Goal: Transaction & Acquisition: Obtain resource

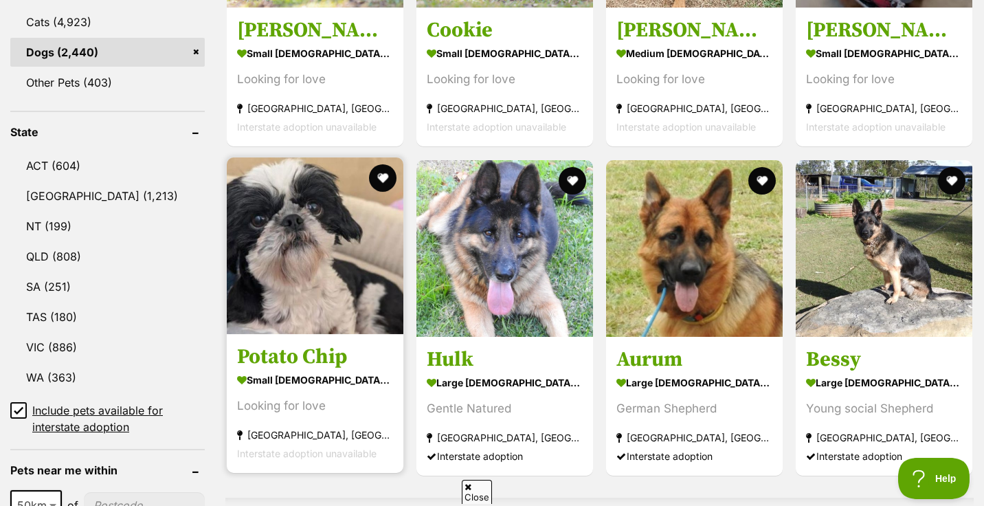
scroll to position [667, 0]
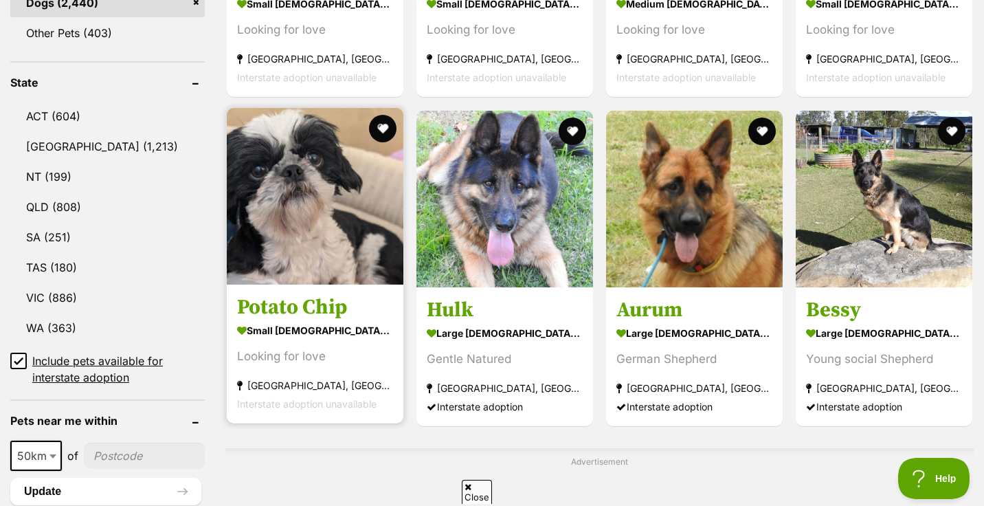
click at [304, 234] on img at bounding box center [315, 196] width 177 height 177
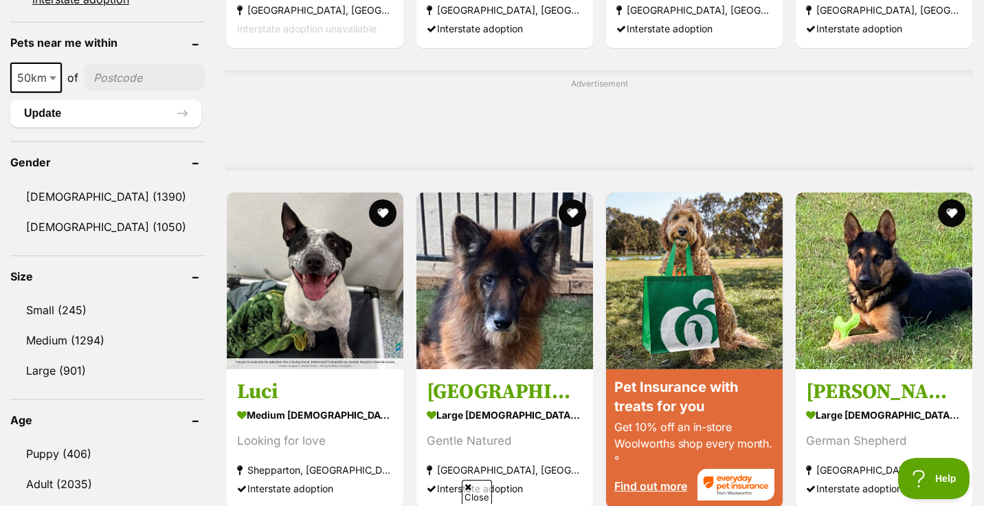
scroll to position [1048, 0]
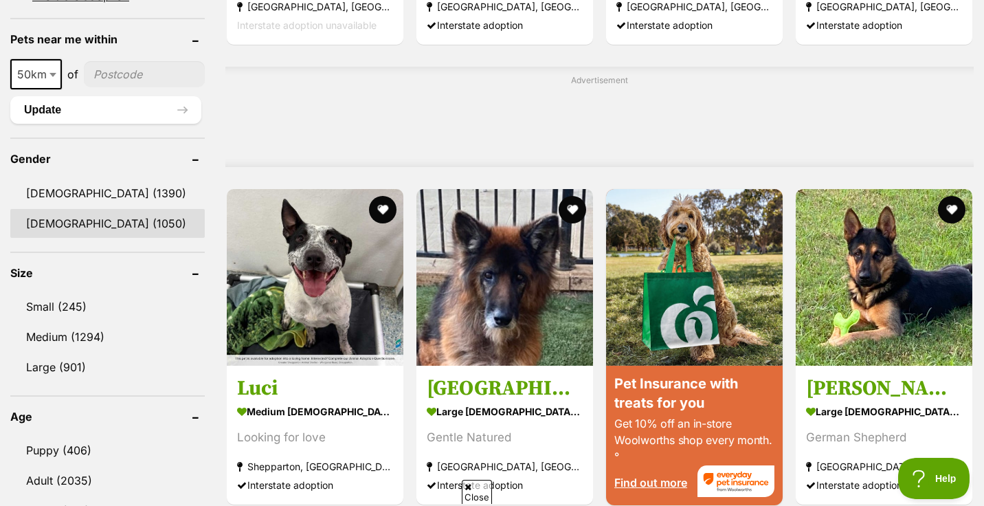
click at [52, 223] on link "Female (1050)" at bounding box center [107, 223] width 194 height 29
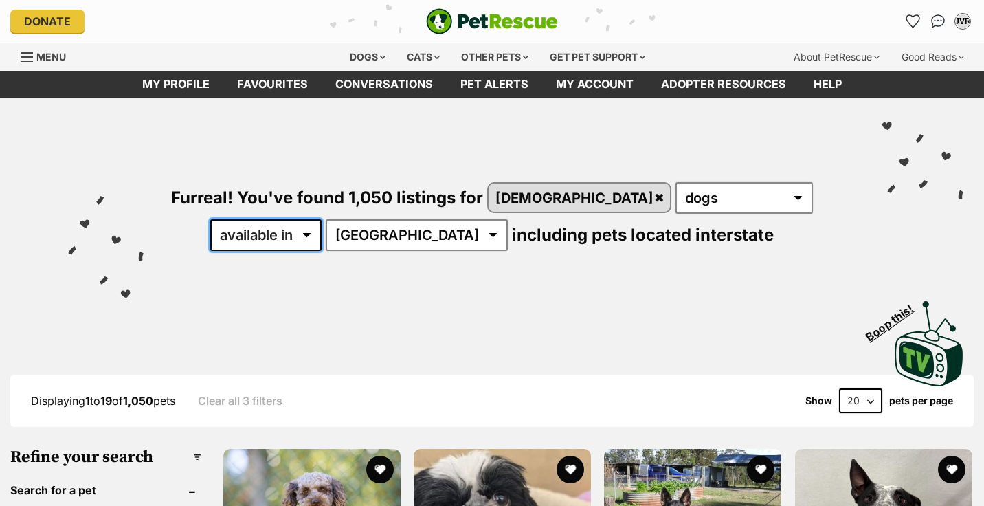
click at [322, 219] on select "available in located in" at bounding box center [265, 235] width 111 height 32
select select "disabled"
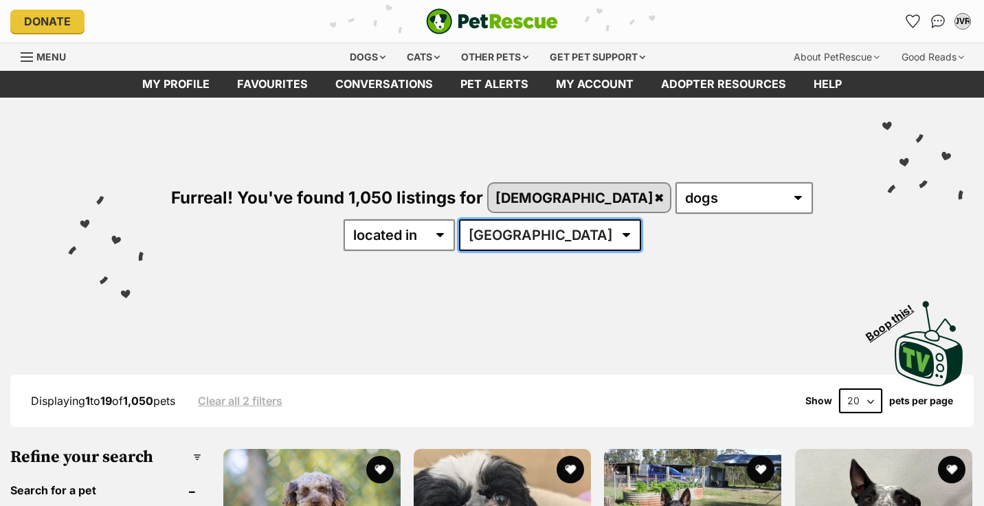
click at [493, 245] on select "[GEOGRAPHIC_DATA] [GEOGRAPHIC_DATA] [GEOGRAPHIC_DATA] [GEOGRAPHIC_DATA] [GEOGRA…" at bounding box center [550, 235] width 182 height 32
select select "VIC"
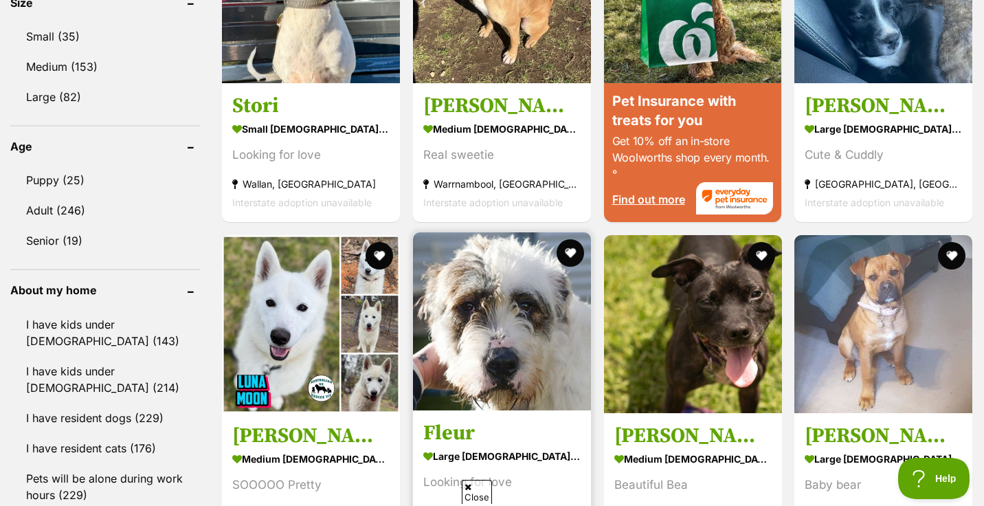
scroll to position [1329, 0]
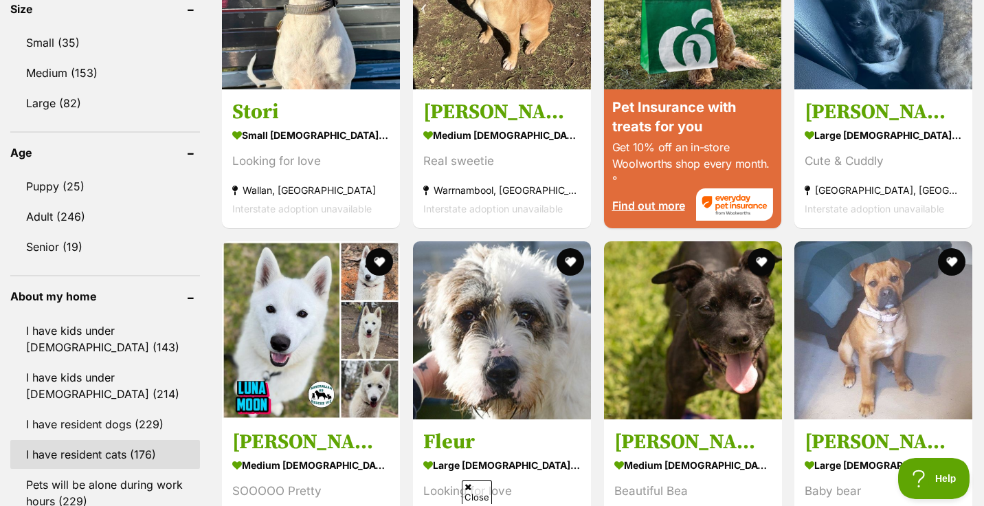
click at [109, 440] on link "I have resident cats (176)" at bounding box center [105, 454] width 190 height 29
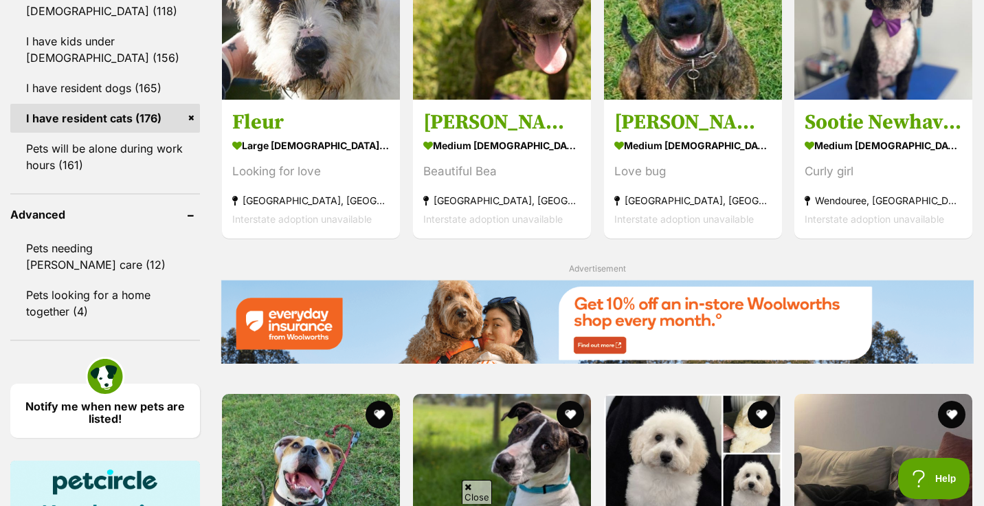
scroll to position [1655, 0]
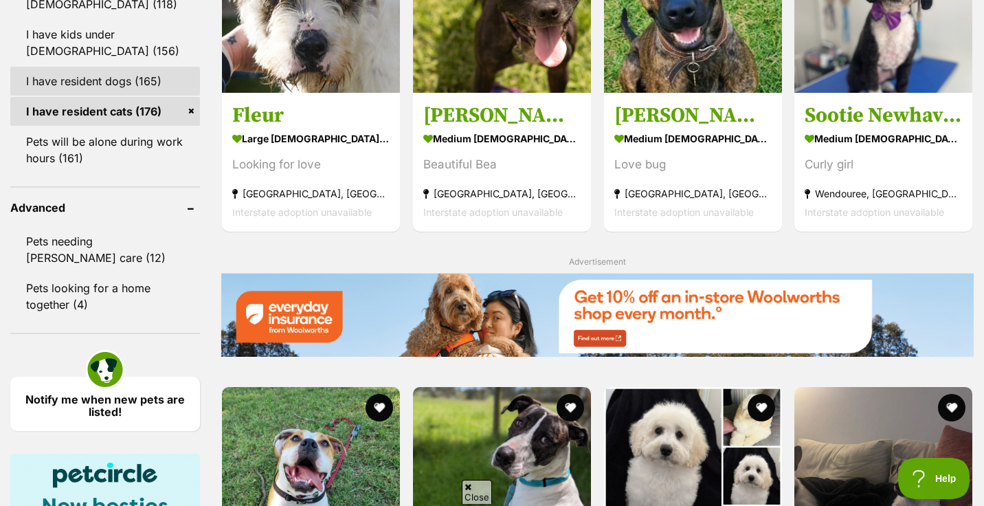
click at [91, 82] on link "I have resident dogs (165)" at bounding box center [105, 81] width 190 height 29
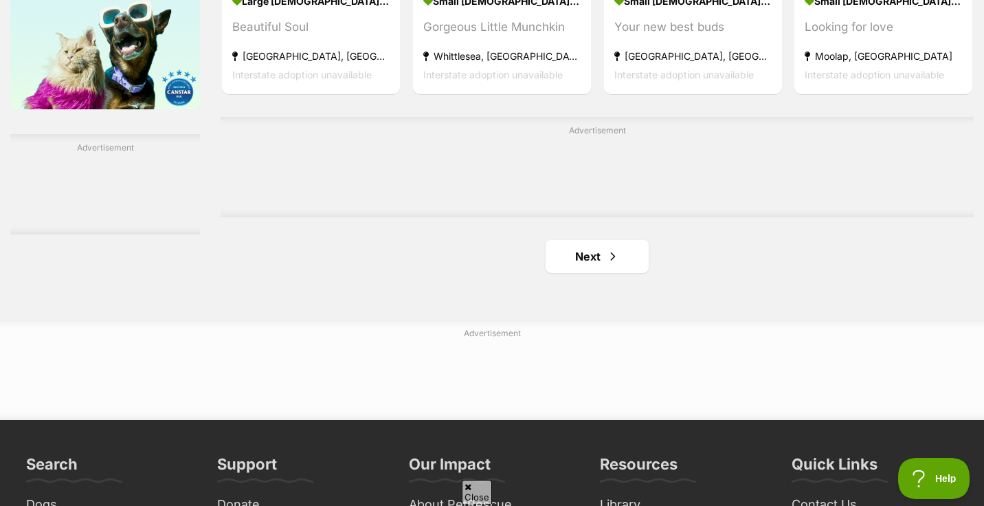
scroll to position [2293, 0]
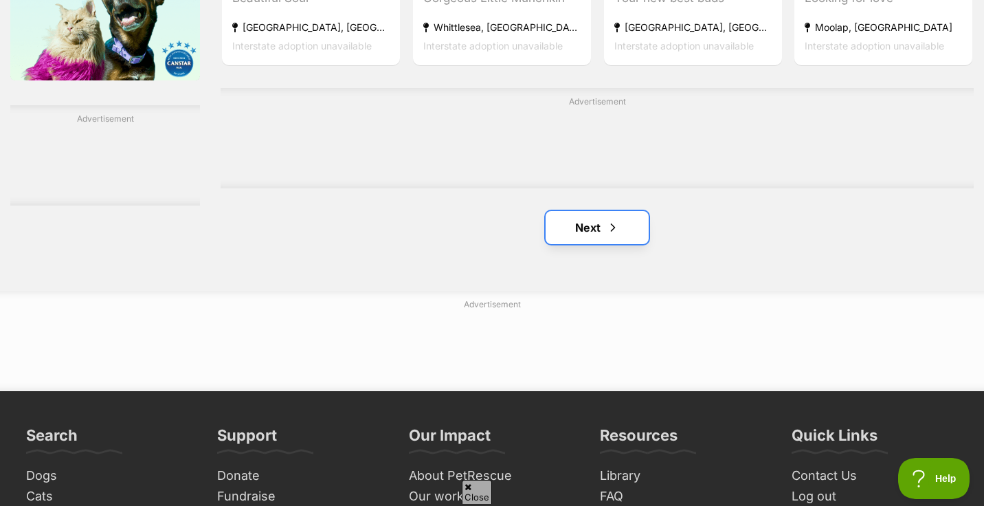
click at [587, 232] on link "Next" at bounding box center [597, 227] width 103 height 33
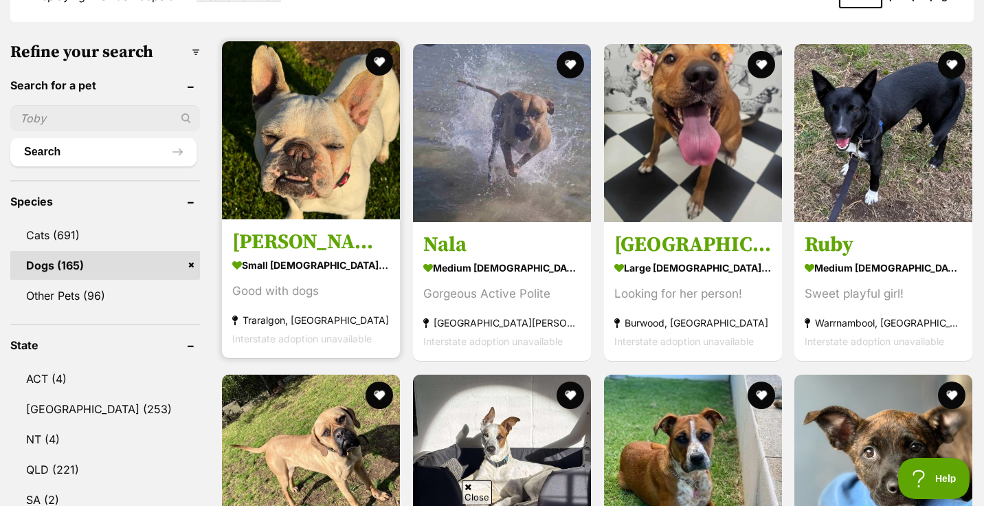
scroll to position [331, 0]
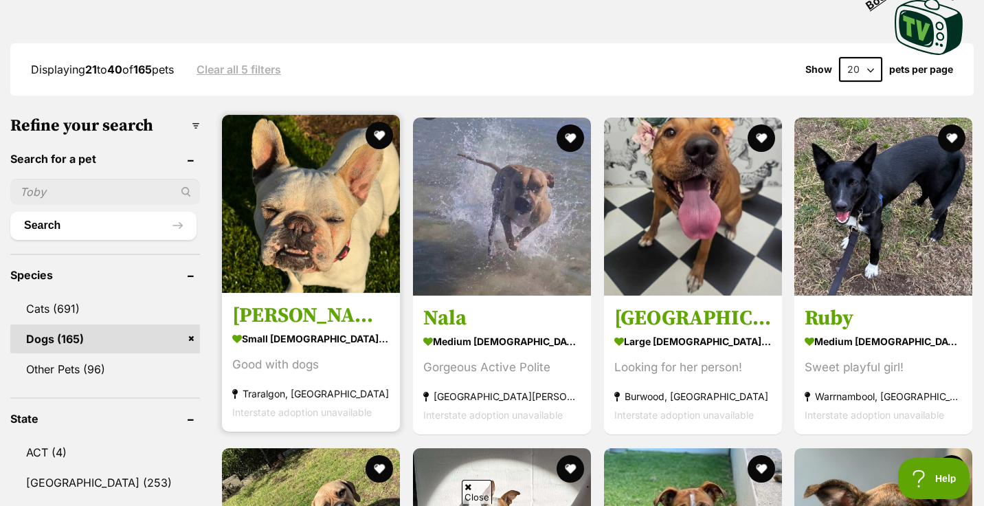
click at [306, 227] on img at bounding box center [311, 204] width 178 height 178
click at [379, 134] on button "favourite" at bounding box center [379, 135] width 30 height 30
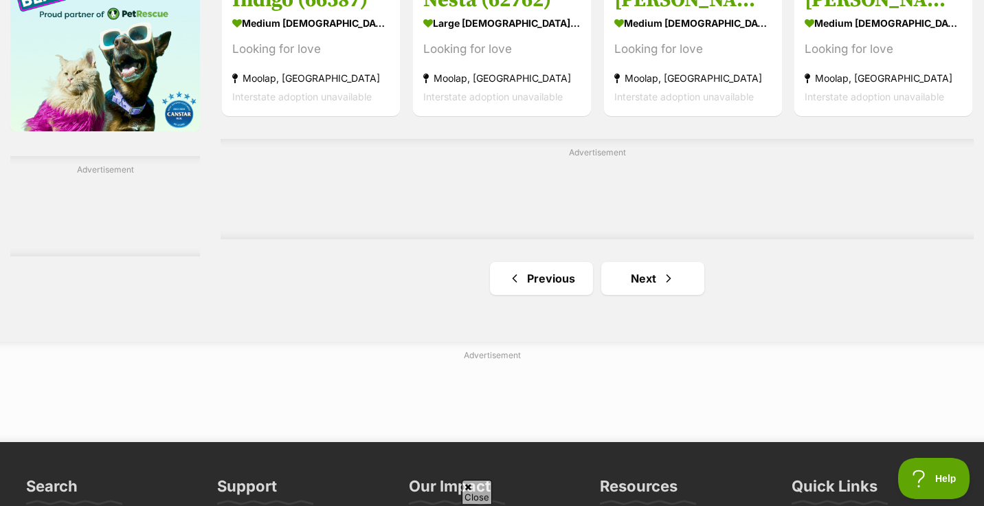
scroll to position [2244, 0]
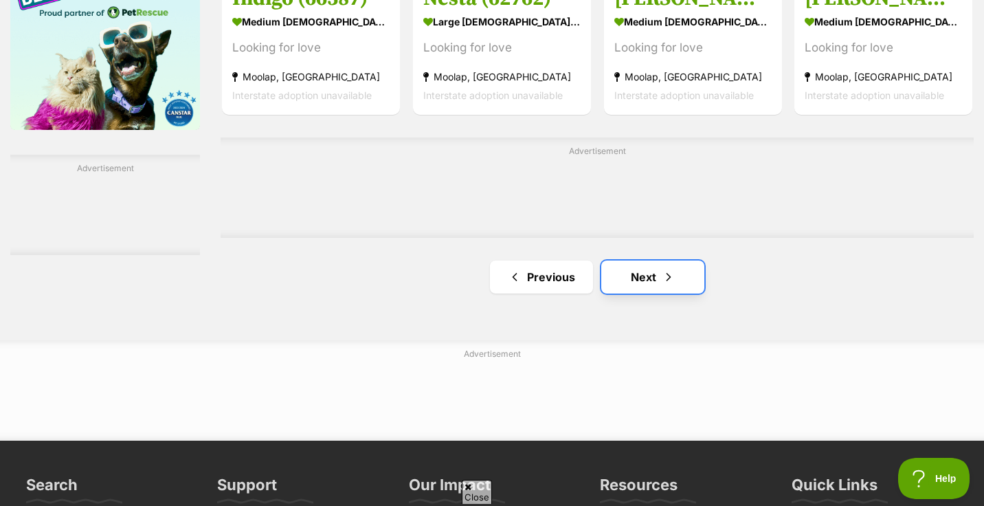
click at [639, 278] on link "Next" at bounding box center [652, 276] width 103 height 33
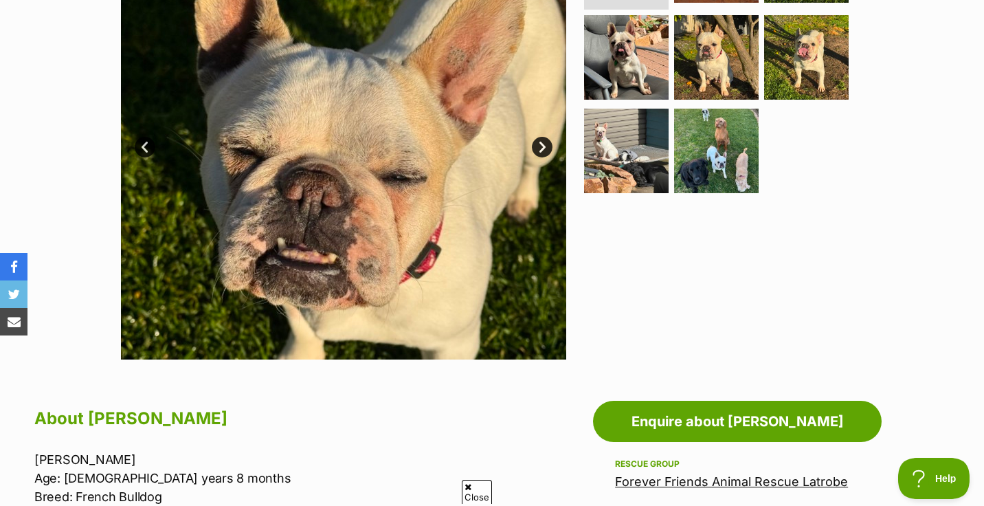
scroll to position [366, 0]
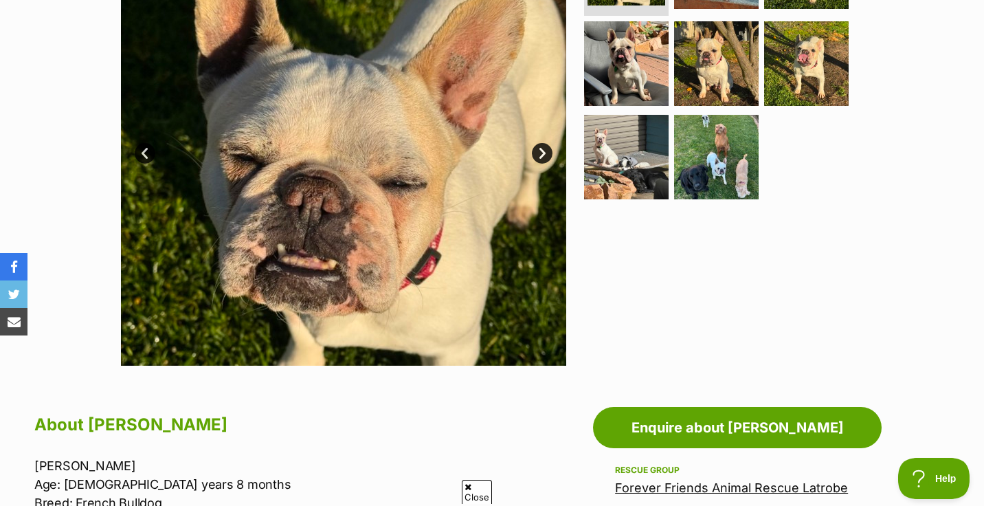
click at [536, 149] on link "Next" at bounding box center [542, 153] width 21 height 21
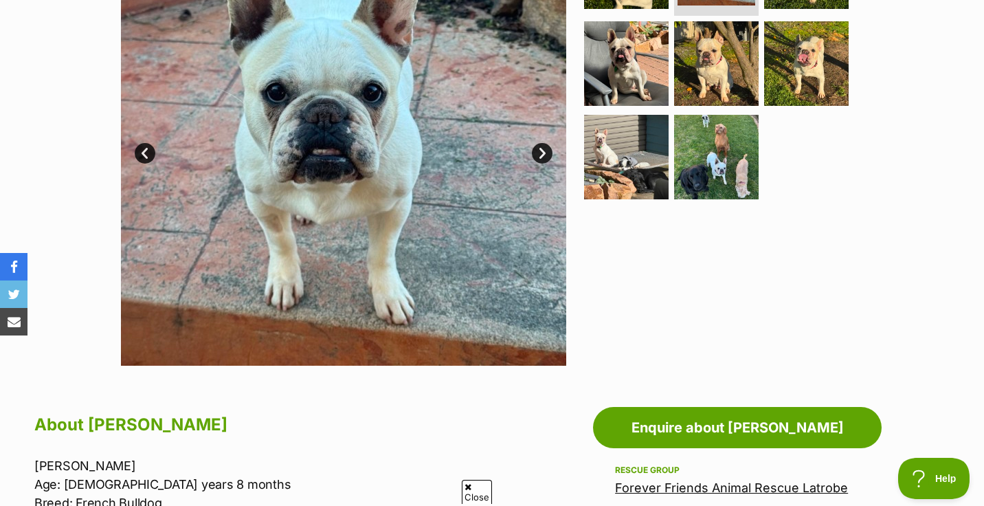
click at [536, 149] on link "Next" at bounding box center [542, 153] width 21 height 21
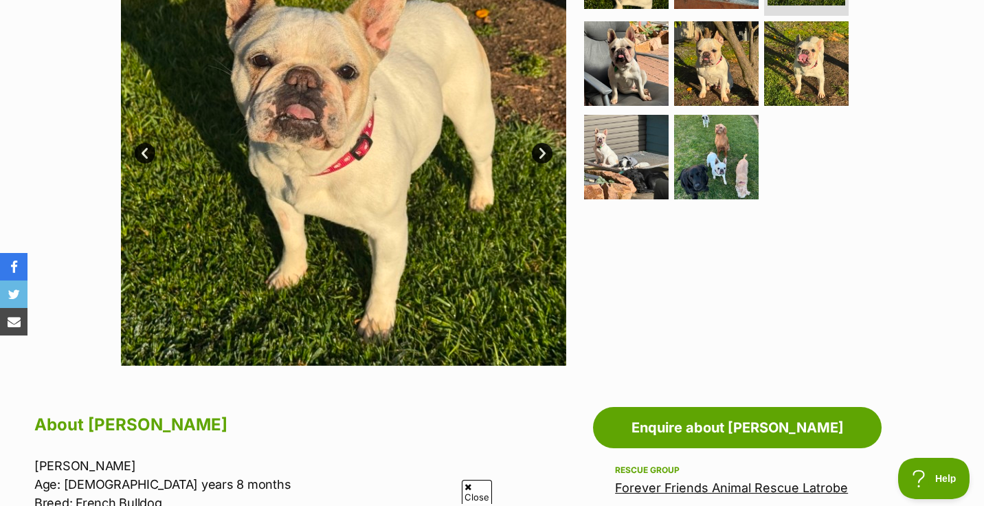
click at [536, 149] on link "Next" at bounding box center [542, 153] width 21 height 21
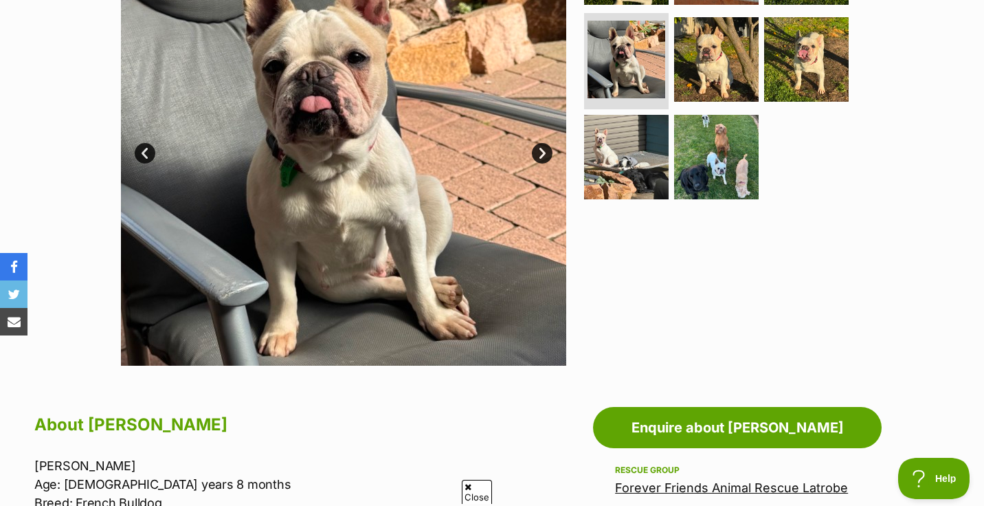
click at [536, 149] on link "Next" at bounding box center [542, 153] width 21 height 21
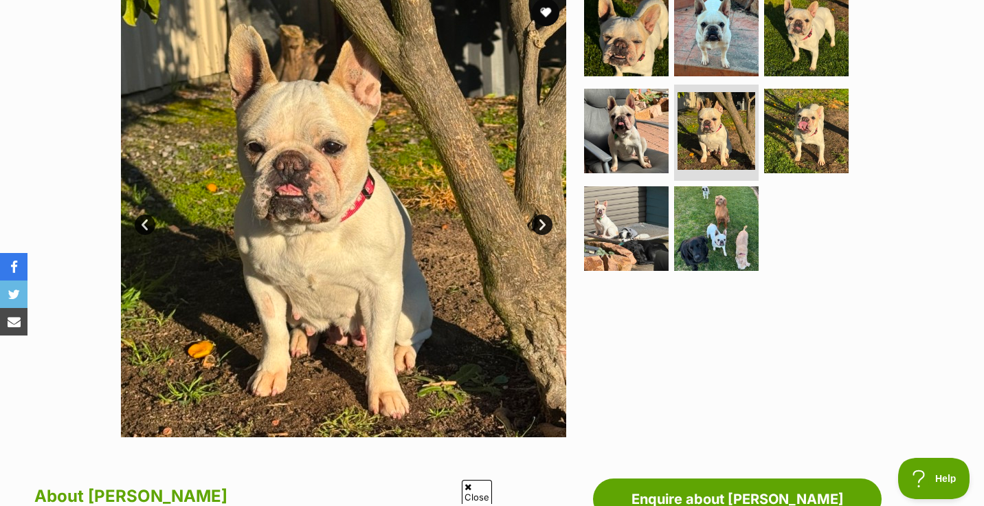
scroll to position [293, 0]
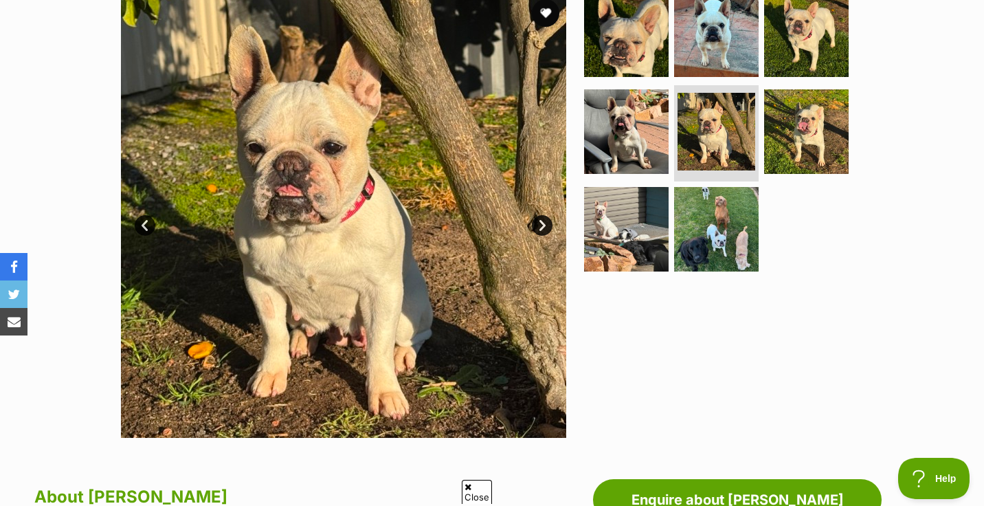
click at [542, 224] on link "Next" at bounding box center [542, 225] width 21 height 21
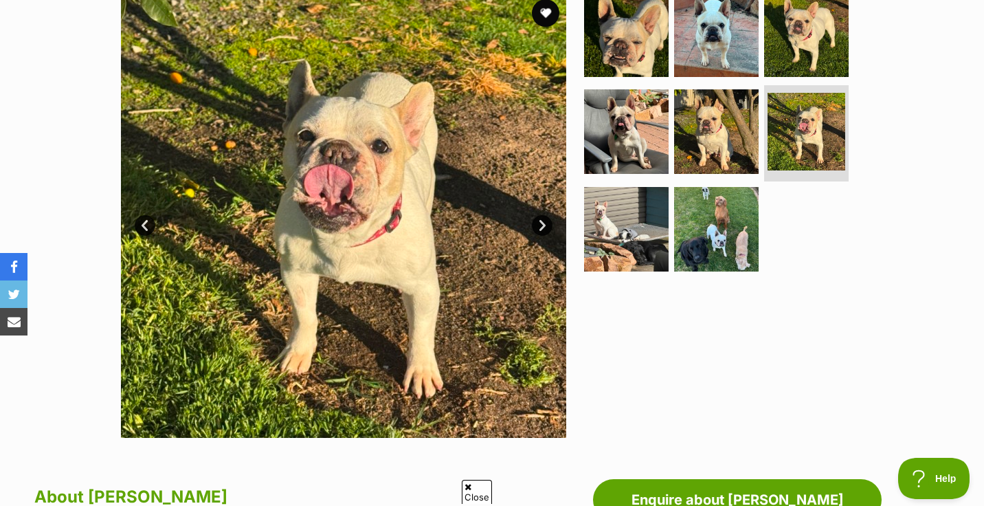
click at [542, 224] on link "Next" at bounding box center [542, 225] width 21 height 21
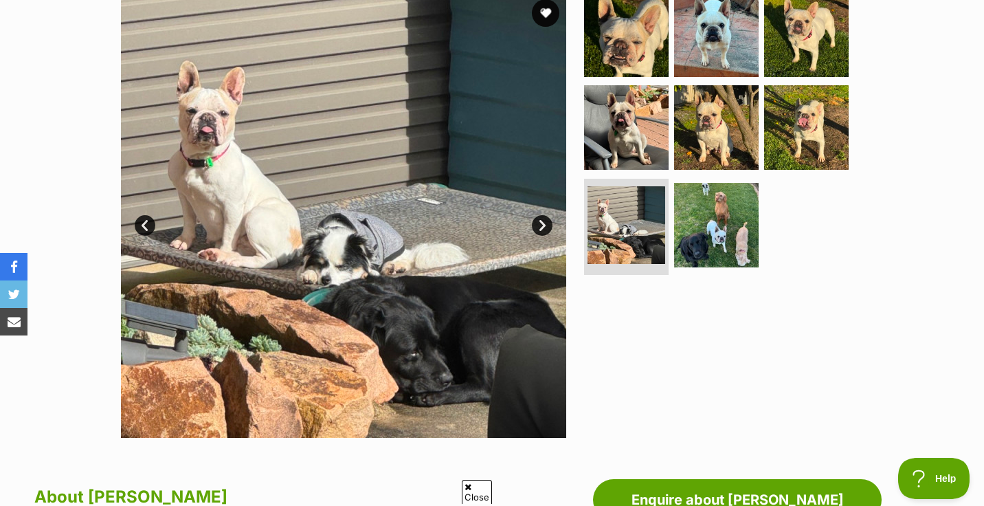
click at [542, 224] on link "Next" at bounding box center [542, 225] width 21 height 21
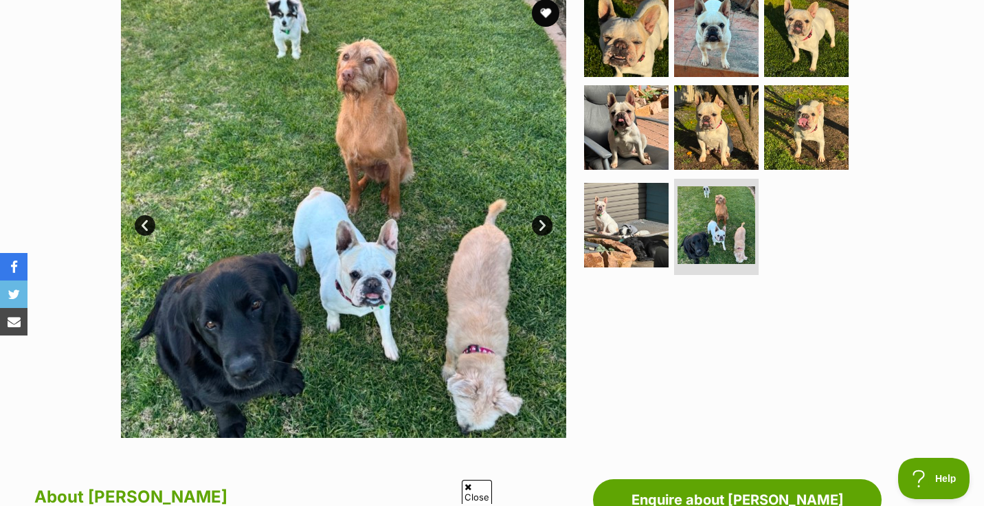
click at [542, 224] on link "Next" at bounding box center [542, 225] width 21 height 21
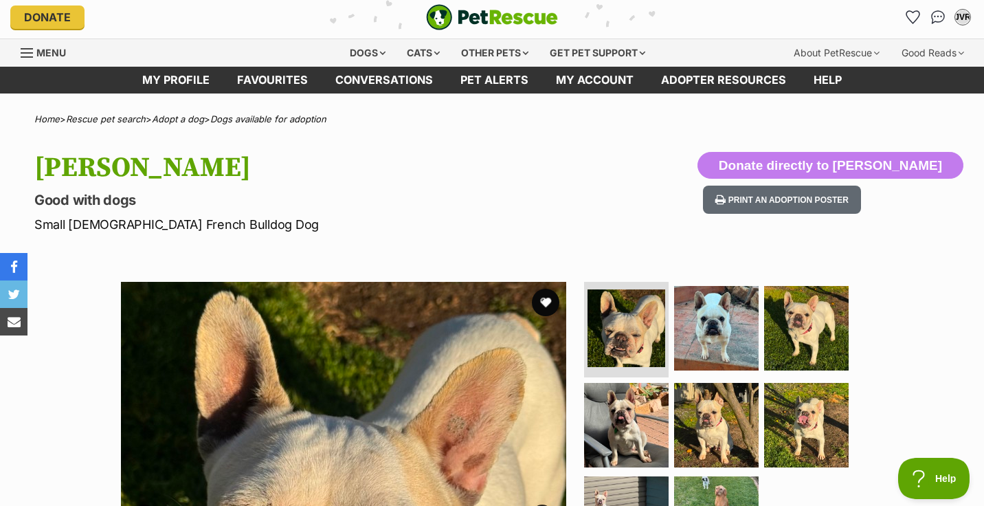
scroll to position [0, 0]
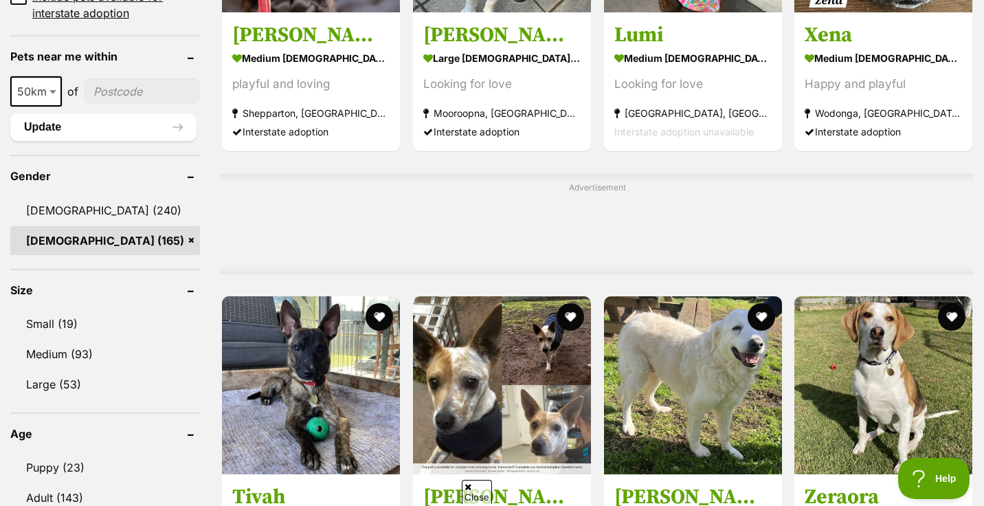
scroll to position [1036, 0]
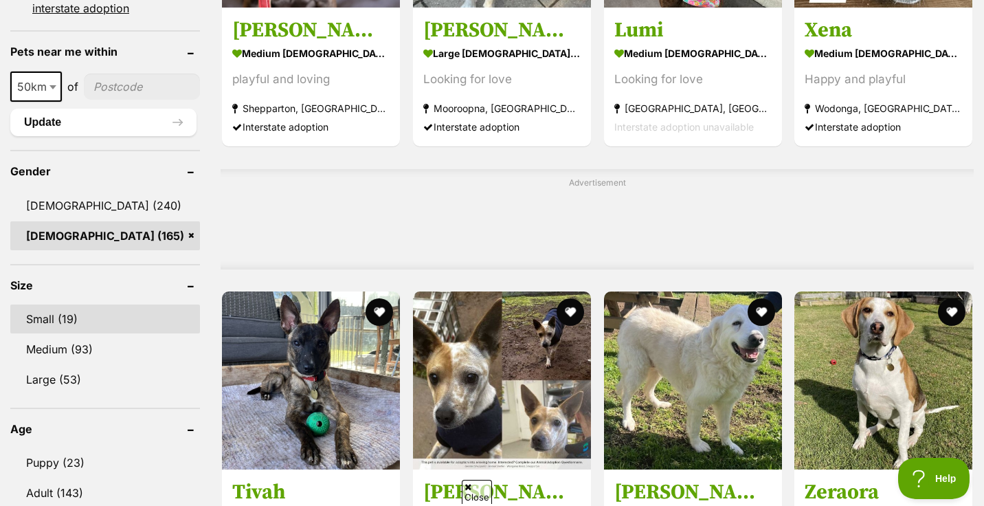
click at [45, 322] on link "Small (19)" at bounding box center [105, 318] width 190 height 29
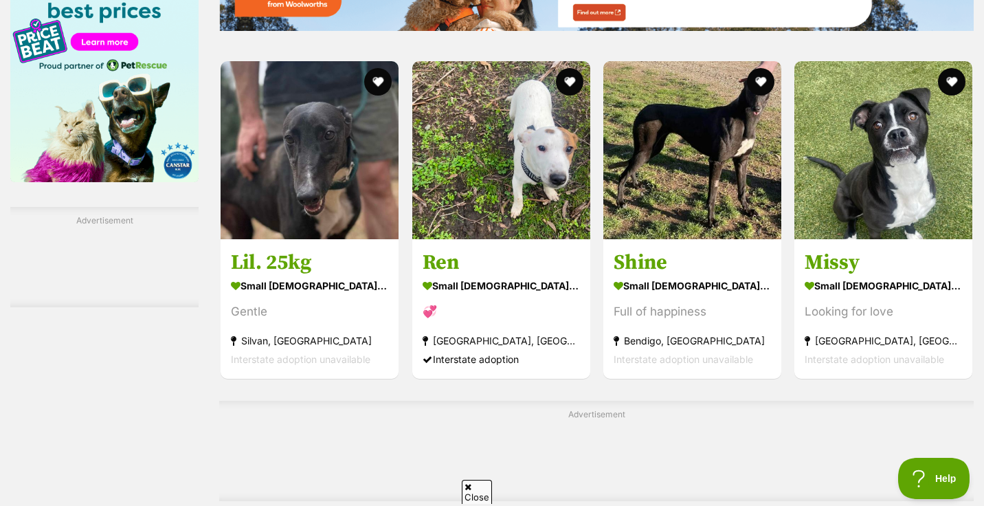
scroll to position [2038, 0]
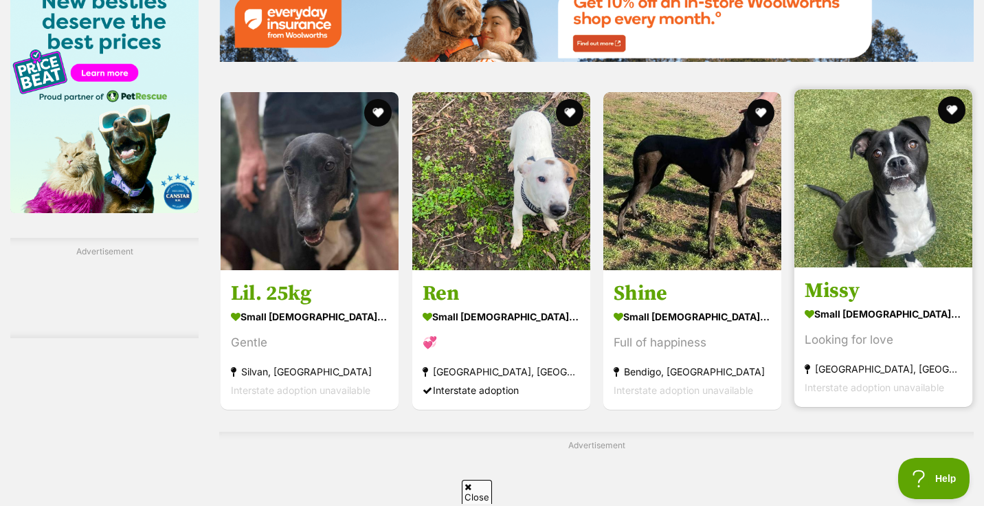
click at [908, 207] on img at bounding box center [883, 178] width 178 height 178
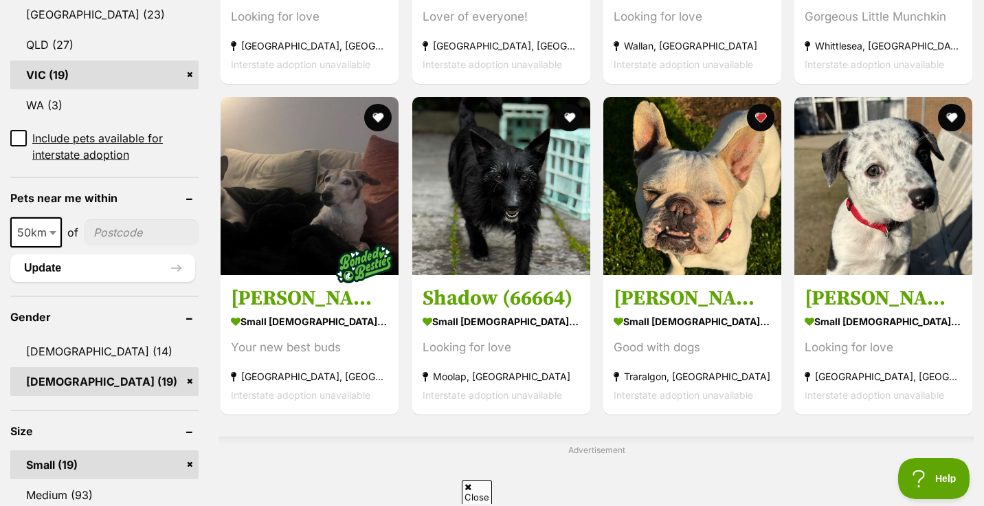
scroll to position [757, 0]
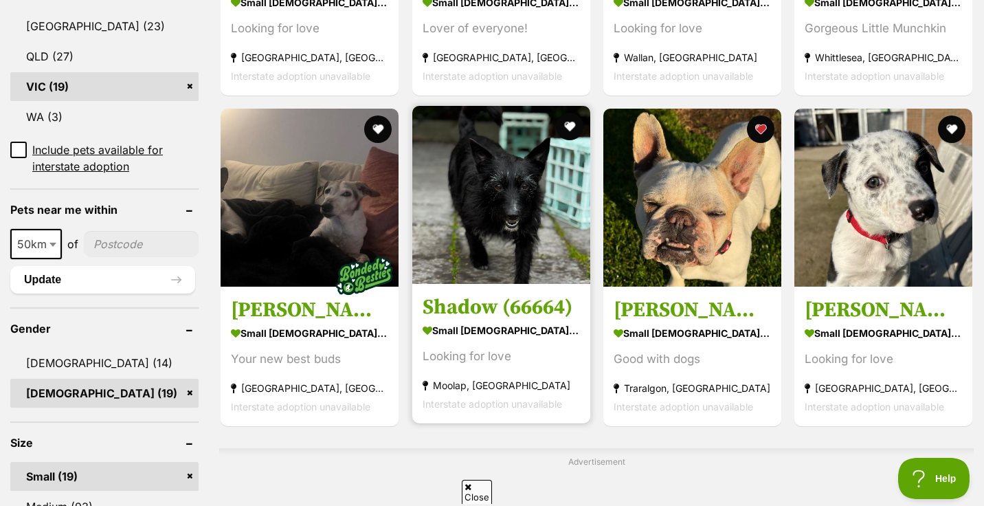
click at [531, 201] on img at bounding box center [501, 195] width 178 height 178
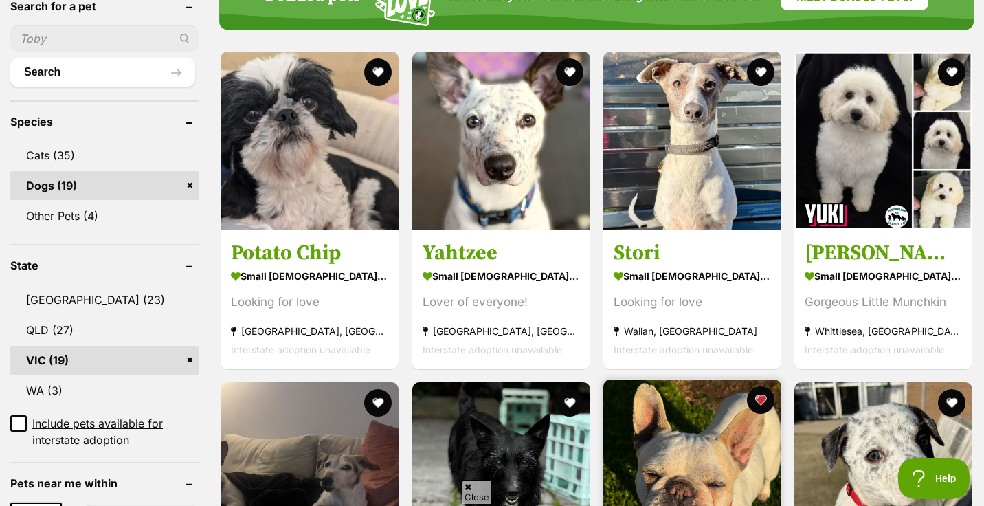
scroll to position [491, 0]
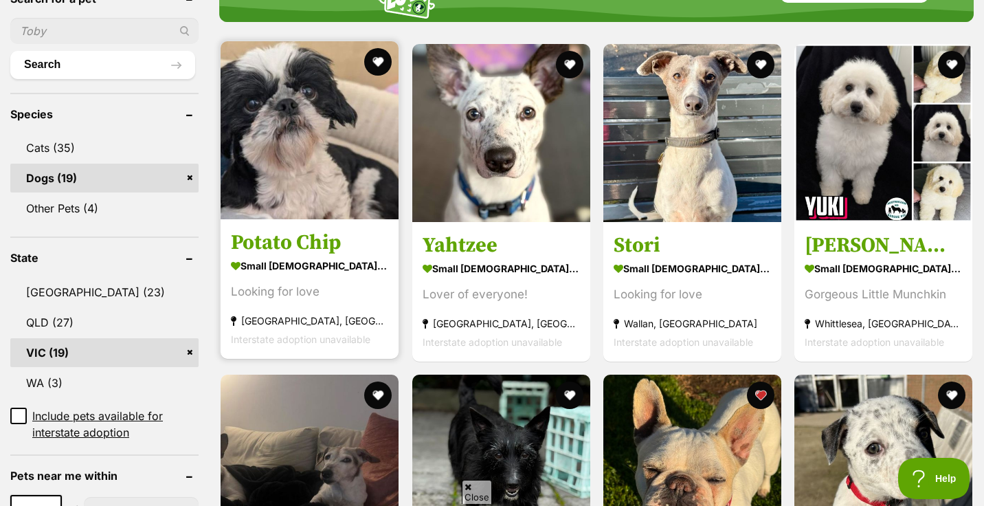
click at [302, 120] on img at bounding box center [310, 130] width 178 height 178
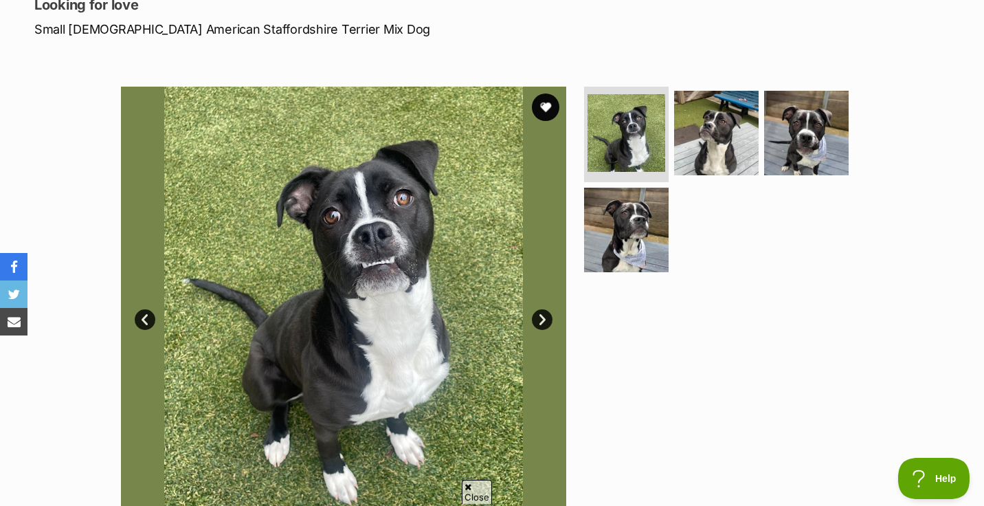
click at [544, 320] on link "Next" at bounding box center [542, 319] width 21 height 21
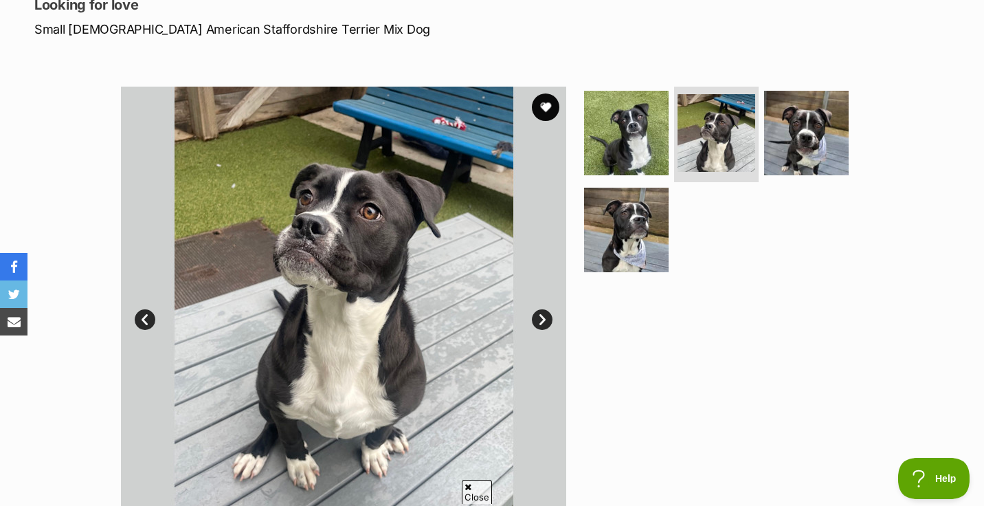
click at [544, 320] on link "Next" at bounding box center [542, 319] width 21 height 21
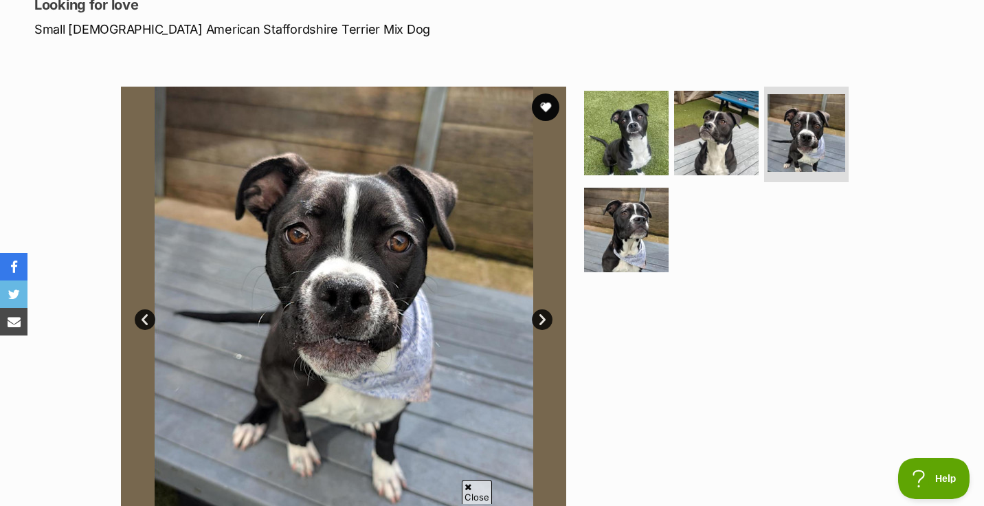
click at [544, 320] on link "Next" at bounding box center [542, 319] width 21 height 21
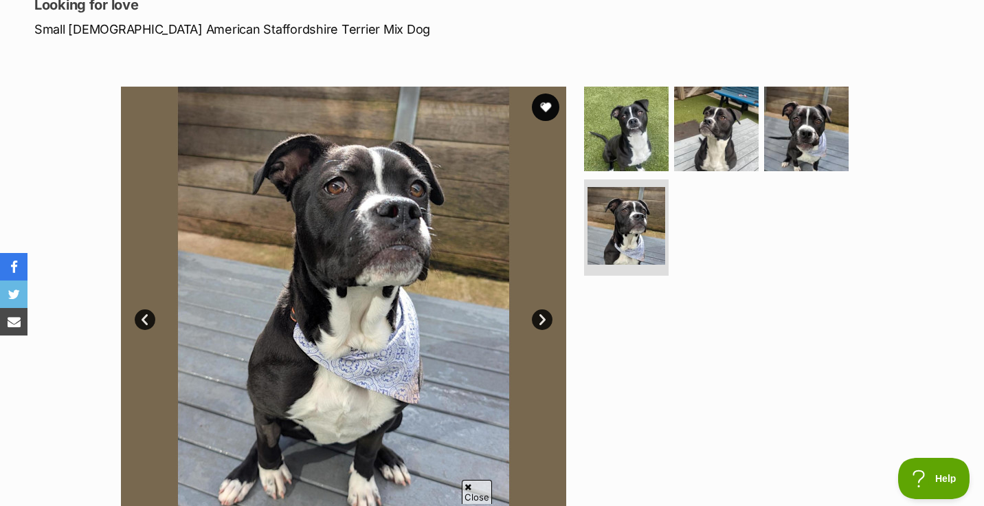
click at [544, 320] on link "Next" at bounding box center [542, 319] width 21 height 21
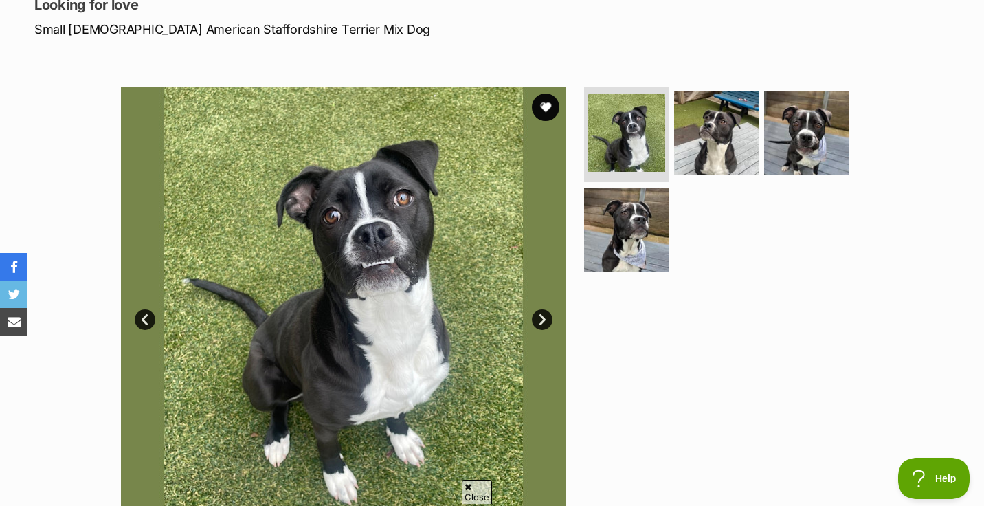
click at [544, 320] on link "Next" at bounding box center [542, 319] width 21 height 21
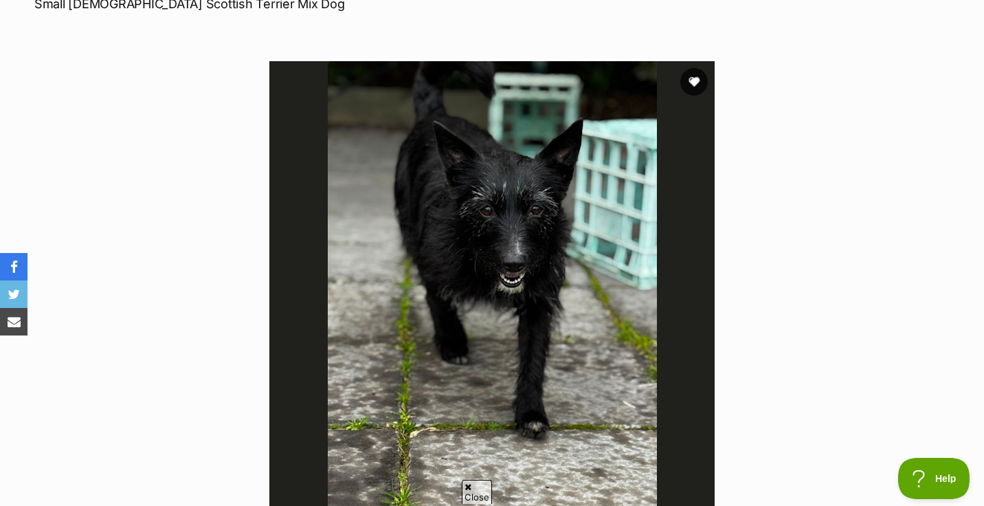
scroll to position [90, 0]
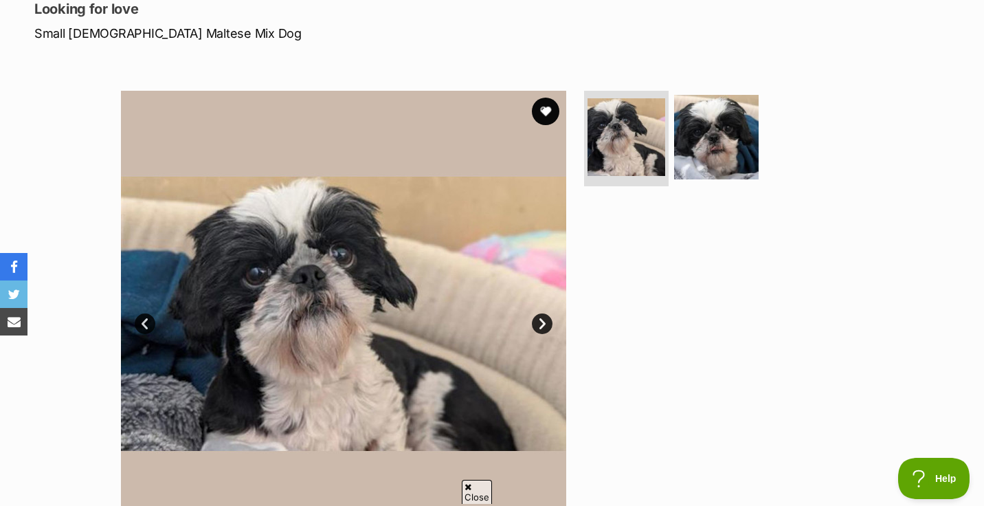
scroll to position [78, 0]
